Goal: Information Seeking & Learning: Understand process/instructions

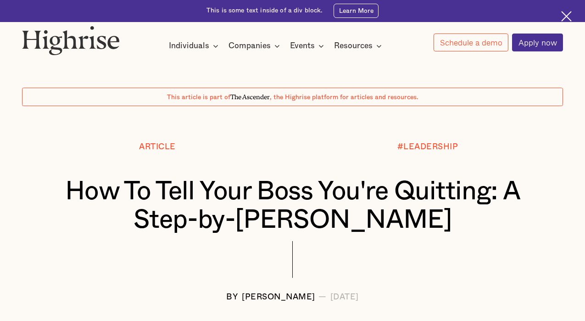
scroll to position [555, 0]
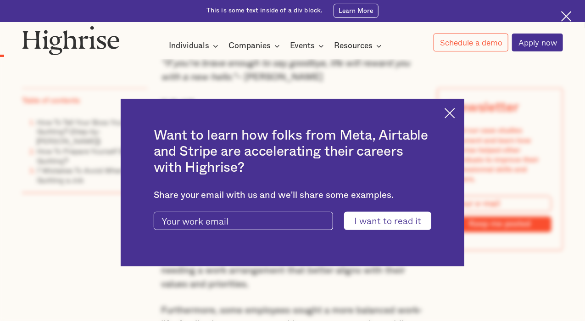
click at [451, 111] on img at bounding box center [450, 113] width 11 height 11
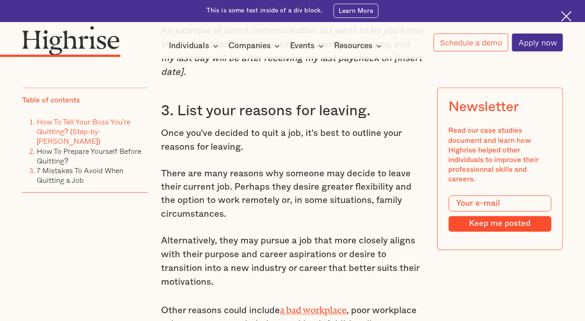
scroll to position [1900, 0]
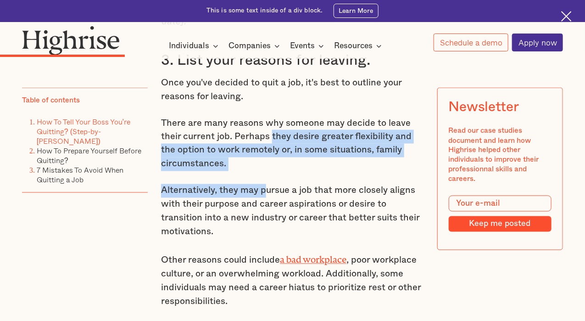
drag, startPoint x: 270, startPoint y: 151, endPoint x: 267, endPoint y: 188, distance: 37.3
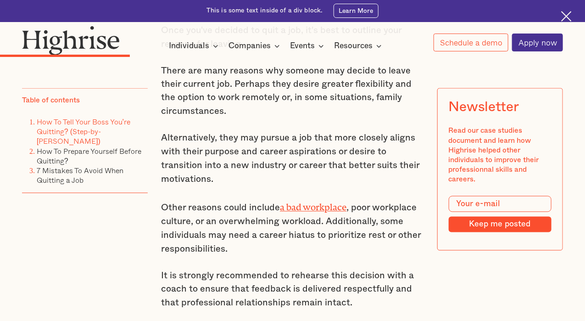
scroll to position [2000, 0]
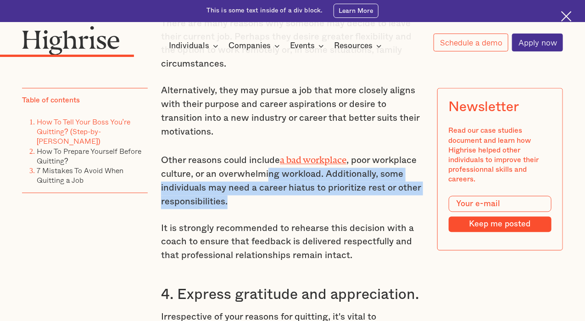
drag, startPoint x: 267, startPoint y: 188, endPoint x: 263, endPoint y: 221, distance: 32.8
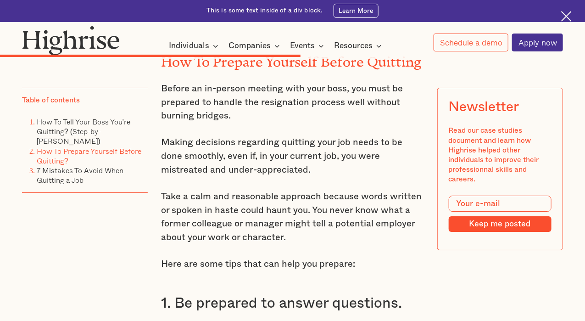
scroll to position [3948, 0]
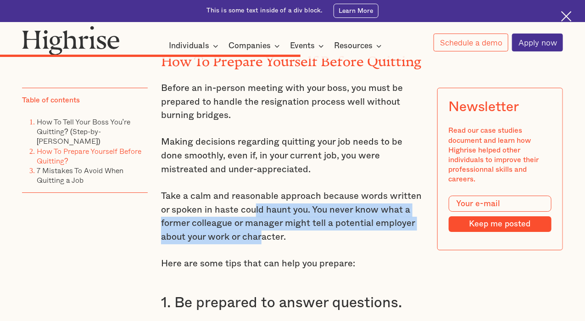
drag, startPoint x: 263, startPoint y: 221, endPoint x: 254, endPoint y: 188, distance: 34.4
click at [254, 190] on p "Take a calm and reasonable approach because words written or spoken in haste co…" at bounding box center [292, 217] width 263 height 55
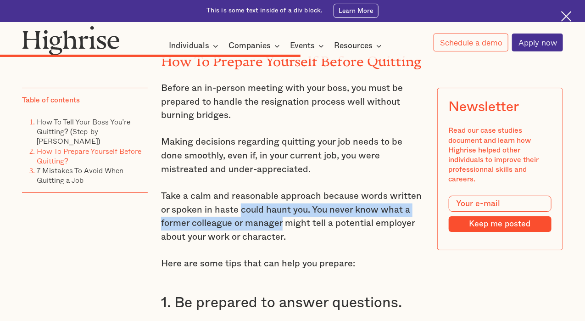
drag, startPoint x: 254, startPoint y: 188, endPoint x: 280, endPoint y: 209, distance: 33.6
click at [280, 209] on p "Take a calm and reasonable approach because words written or spoken in haste co…" at bounding box center [292, 217] width 263 height 55
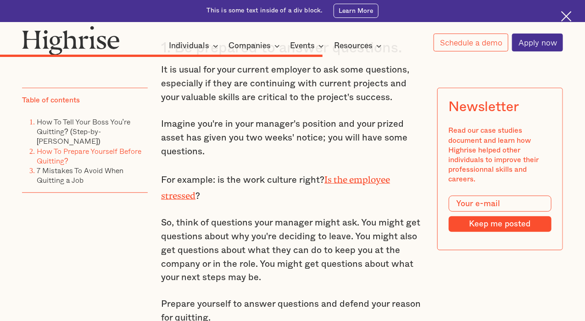
scroll to position [4203, 0]
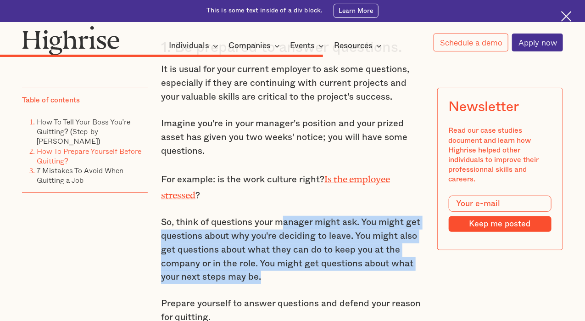
drag, startPoint x: 280, startPoint y: 209, endPoint x: 263, endPoint y: 259, distance: 52.5
click at [263, 259] on p "So, think of questions your manager might ask. You might get questions about wh…" at bounding box center [292, 250] width 263 height 68
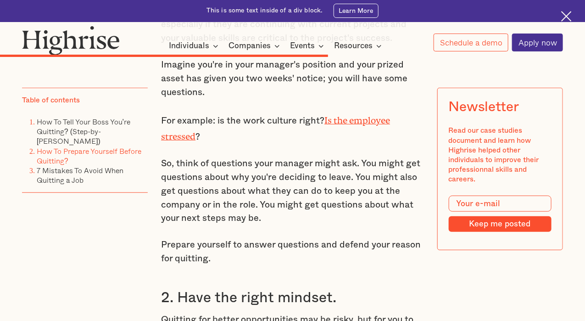
scroll to position [4263, 0]
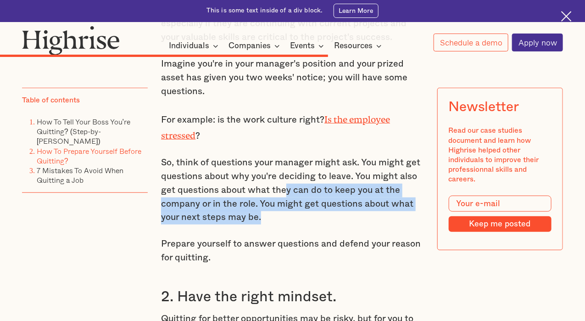
drag, startPoint x: 283, startPoint y: 173, endPoint x: 279, endPoint y: 201, distance: 29.3
click at [279, 201] on p "So, think of questions your manager might ask. You might get questions about wh…" at bounding box center [292, 190] width 263 height 68
drag, startPoint x: 279, startPoint y: 201, endPoint x: 266, endPoint y: 177, distance: 27.9
click at [266, 177] on p "So, think of questions your manager might ask. You might get questions about wh…" at bounding box center [292, 190] width 263 height 68
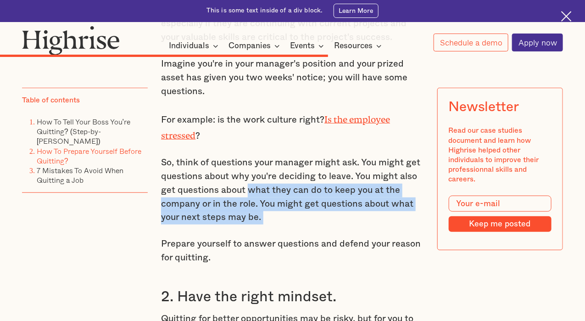
click at [266, 177] on p "So, think of questions your manager might ask. You might get questions about wh…" at bounding box center [292, 190] width 263 height 68
drag, startPoint x: 266, startPoint y: 177, endPoint x: 268, endPoint y: 202, distance: 25.8
click at [268, 202] on p "So, think of questions your manager might ask. You might get questions about wh…" at bounding box center [292, 190] width 263 height 68
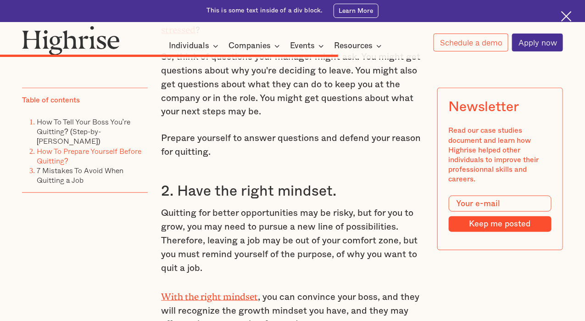
scroll to position [4379, 0]
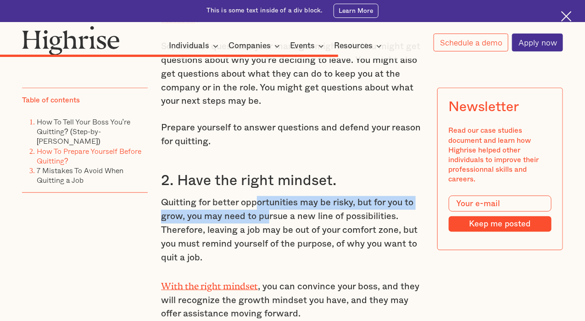
drag, startPoint x: 268, startPoint y: 202, endPoint x: 257, endPoint y: 180, distance: 24.6
click at [257, 196] on p "Quitting for better opportunities may be risky, but for you to grow, you may ne…" at bounding box center [292, 230] width 263 height 68
drag, startPoint x: 257, startPoint y: 180, endPoint x: 254, endPoint y: 216, distance: 35.4
click at [254, 216] on p "Quitting for better opportunities may be risky, but for you to grow, you may ne…" at bounding box center [292, 230] width 263 height 68
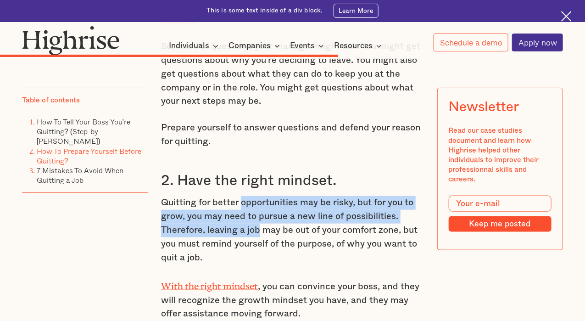
click at [254, 216] on p "Quitting for better opportunities may be risky, but for you to grow, you may ne…" at bounding box center [292, 230] width 263 height 68
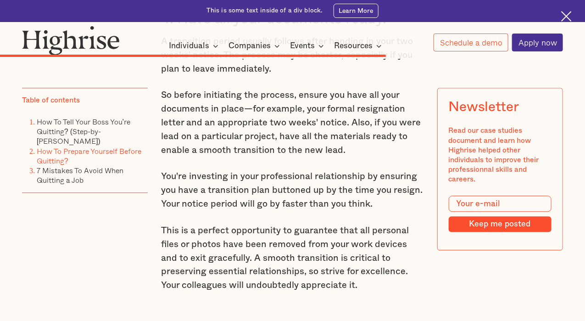
scroll to position [4924, 0]
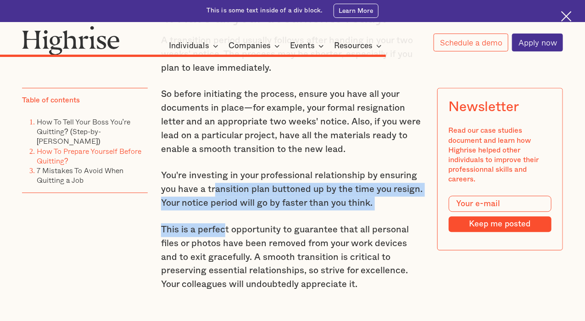
drag, startPoint x: 213, startPoint y: 176, endPoint x: 225, endPoint y: 205, distance: 31.9
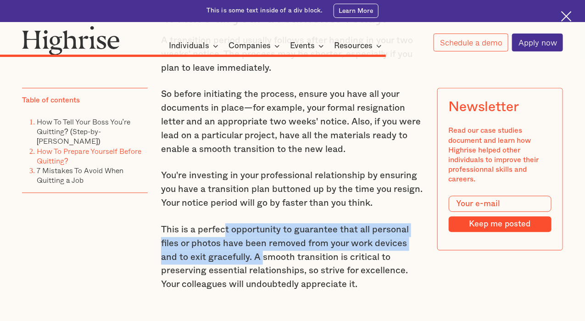
drag, startPoint x: 225, startPoint y: 205, endPoint x: 244, endPoint y: 255, distance: 53.0
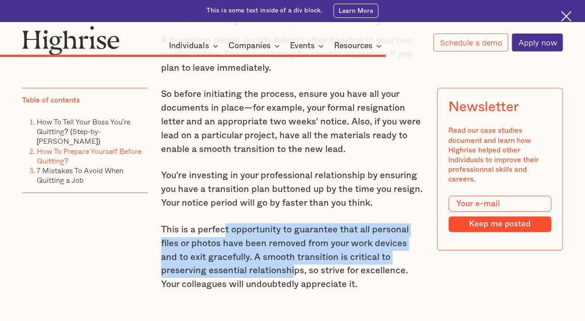
click at [244, 255] on p "This is a perfect opportunity to guarantee that all personal files or photos ha…" at bounding box center [292, 257] width 263 height 68
drag, startPoint x: 244, startPoint y: 255, endPoint x: 217, endPoint y: 218, distance: 45.6
click at [217, 223] on p "This is a perfect opportunity to guarantee that all personal files or photos ha…" at bounding box center [292, 257] width 263 height 68
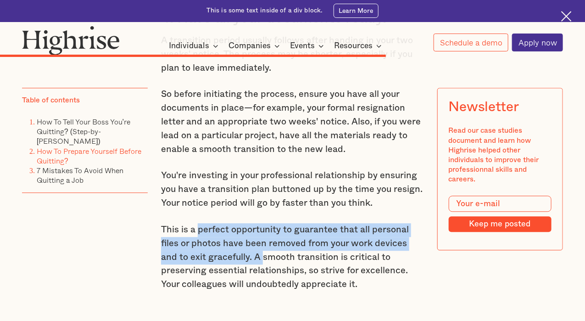
drag, startPoint x: 217, startPoint y: 218, endPoint x: 241, endPoint y: 253, distance: 42.5
click at [241, 253] on p "This is a perfect opportunity to guarantee that all personal files or photos ha…" at bounding box center [292, 257] width 263 height 68
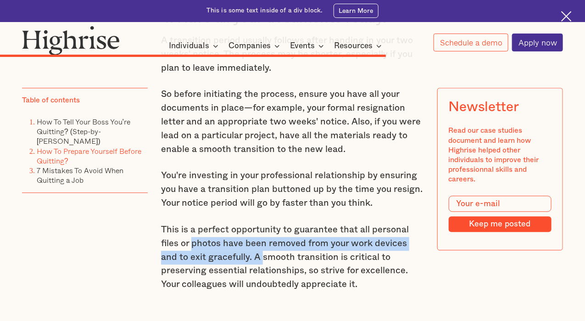
drag, startPoint x: 241, startPoint y: 253, endPoint x: 214, endPoint y: 232, distance: 34.0
click at [214, 232] on p "This is a perfect opportunity to guarantee that all personal files or photos ha…" at bounding box center [292, 257] width 263 height 68
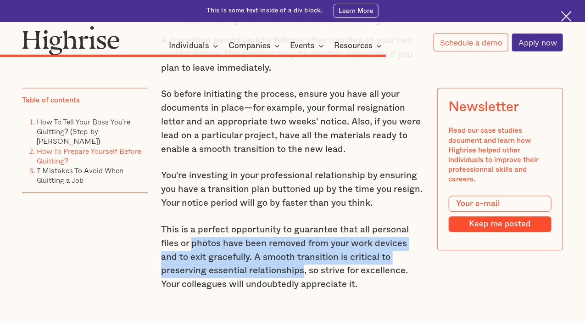
drag, startPoint x: 214, startPoint y: 232, endPoint x: 227, endPoint y: 261, distance: 31.9
click at [227, 261] on p "This is a perfect opportunity to guarantee that all personal files or photos ha…" at bounding box center [292, 257] width 263 height 68
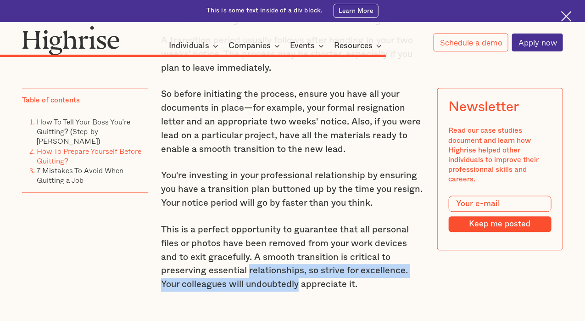
drag, startPoint x: 227, startPoint y: 261, endPoint x: 255, endPoint y: 283, distance: 36.0
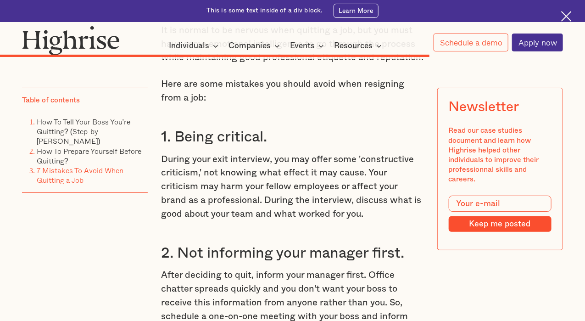
scroll to position [5425, 0]
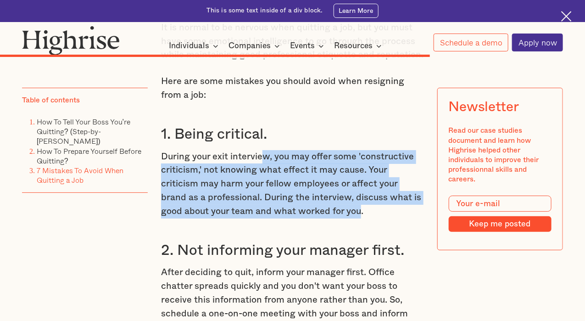
drag, startPoint x: 265, startPoint y: 156, endPoint x: 336, endPoint y: 209, distance: 89.1
click at [336, 209] on p "During your exit interview, you may offer some 'constructive criticism,' not kn…" at bounding box center [292, 184] width 263 height 68
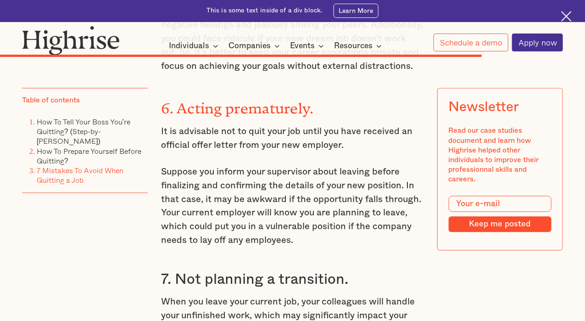
scroll to position [6128, 0]
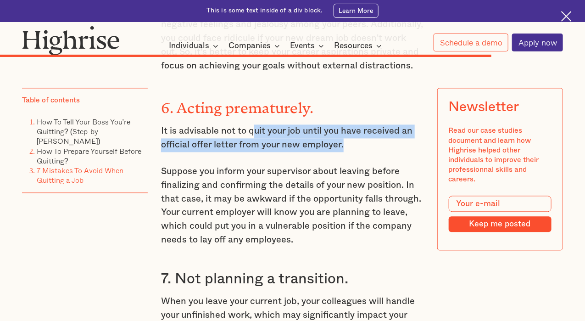
drag, startPoint x: 255, startPoint y: 121, endPoint x: 353, endPoint y: 134, distance: 99.5
click at [353, 134] on p "It is advisable not to quit your job until you have received an official offer …" at bounding box center [292, 139] width 263 height 28
drag, startPoint x: 353, startPoint y: 134, endPoint x: 336, endPoint y: 189, distance: 57.2
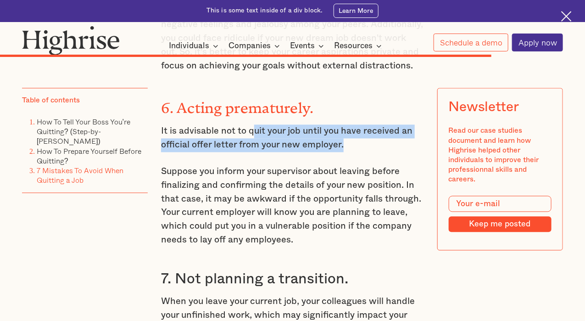
click at [336, 189] on p "Suppose you inform your supervisor about leaving before finalizing and confirmi…" at bounding box center [292, 206] width 263 height 82
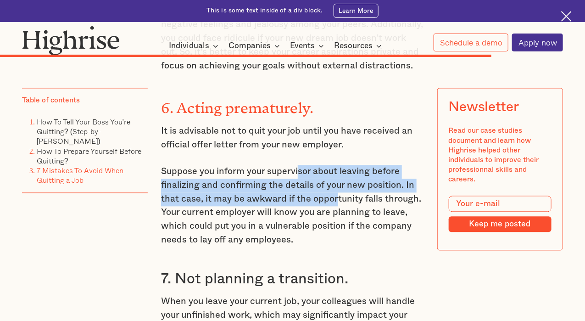
drag, startPoint x: 336, startPoint y: 189, endPoint x: 297, endPoint y: 167, distance: 45.6
click at [297, 167] on p "Suppose you inform your supervisor about leaving before finalizing and confirmi…" at bounding box center [292, 206] width 263 height 82
drag, startPoint x: 297, startPoint y: 167, endPoint x: 300, endPoint y: 196, distance: 30.1
click at [300, 196] on p "Suppose you inform your supervisor about leaving before finalizing and confirmi…" at bounding box center [292, 206] width 263 height 82
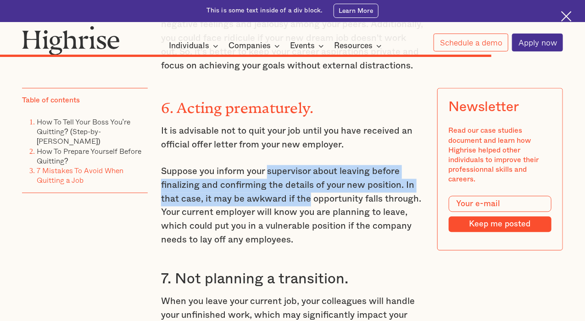
click at [300, 196] on p "Suppose you inform your supervisor about leaving before finalizing and confirmi…" at bounding box center [292, 206] width 263 height 82
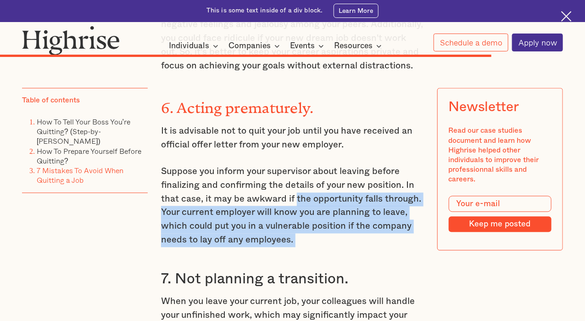
drag, startPoint x: 300, startPoint y: 196, endPoint x: 300, endPoint y: 235, distance: 38.6
click at [300, 235] on p "Suppose you inform your supervisor about leaving before finalizing and confirmi…" at bounding box center [292, 206] width 263 height 82
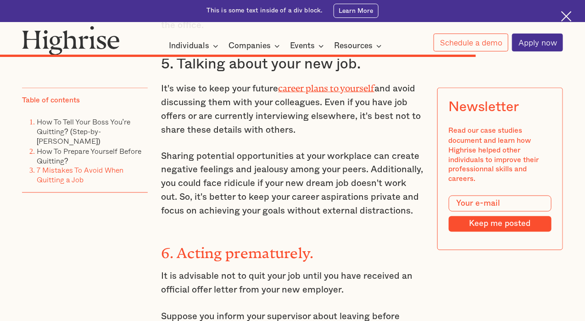
scroll to position [5945, 0]
